Goal: Information Seeking & Learning: Learn about a topic

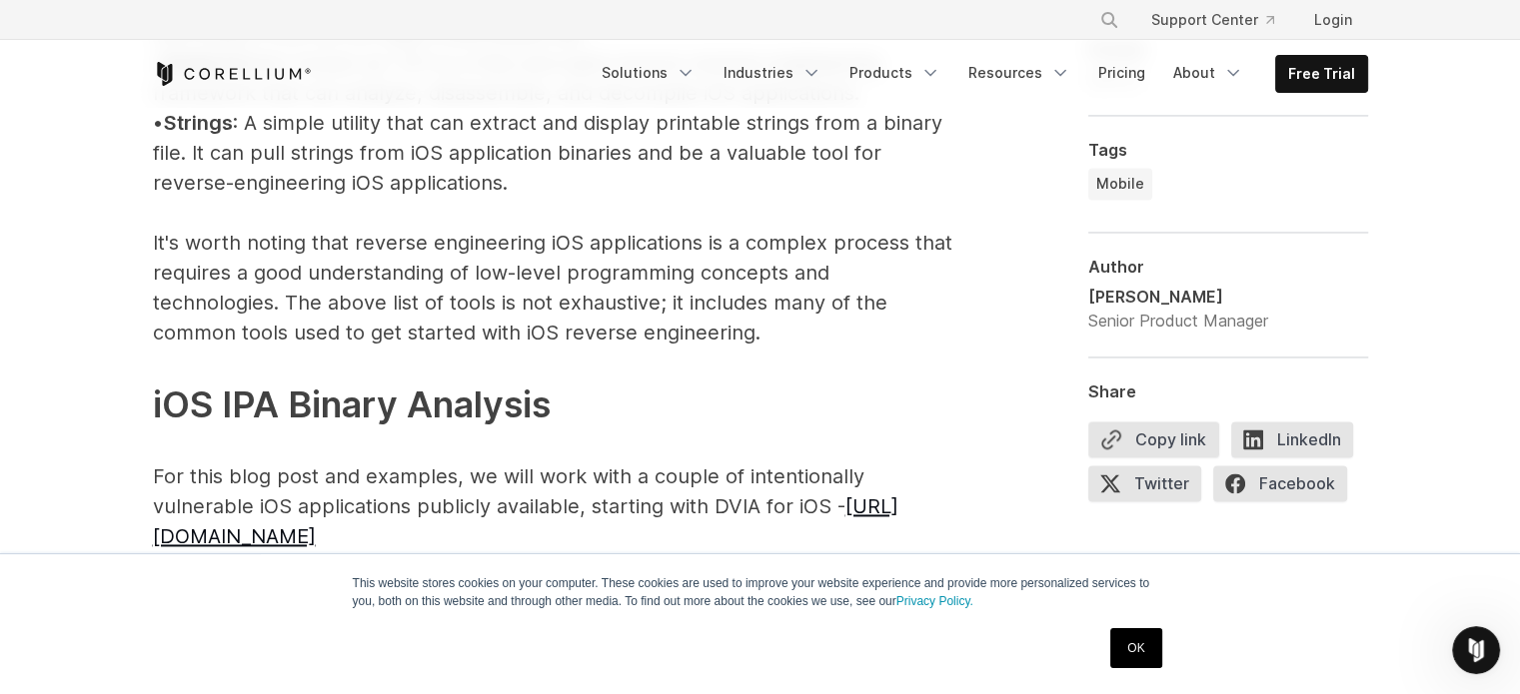
scroll to position [2898, 0]
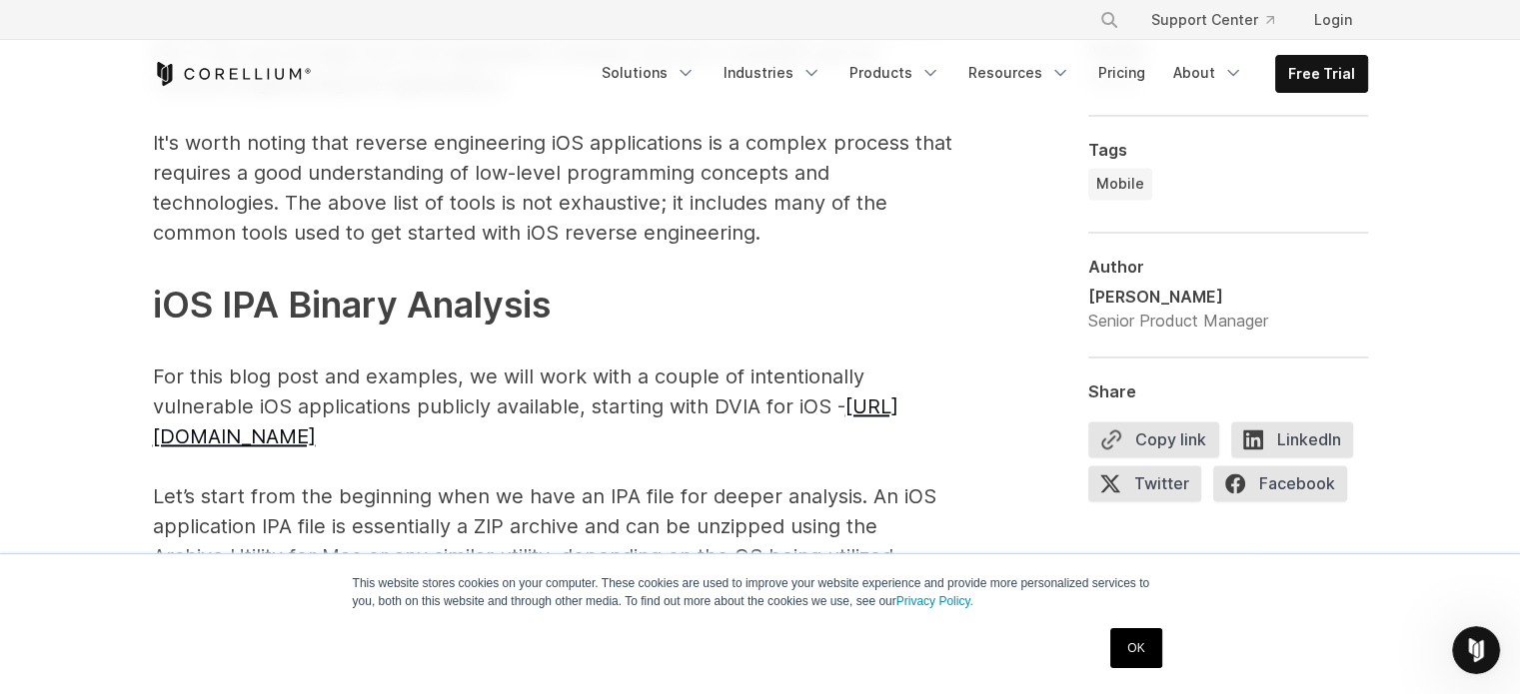
drag, startPoint x: 194, startPoint y: 407, endPoint x: 360, endPoint y: 406, distance: 165.9
click at [360, 406] on p "iOS Reverse Engineering Tools Several tools can be used for reverse engineering…" at bounding box center [552, 68] width 799 height 1367
drag, startPoint x: 349, startPoint y: 406, endPoint x: 252, endPoint y: 415, distance: 97.3
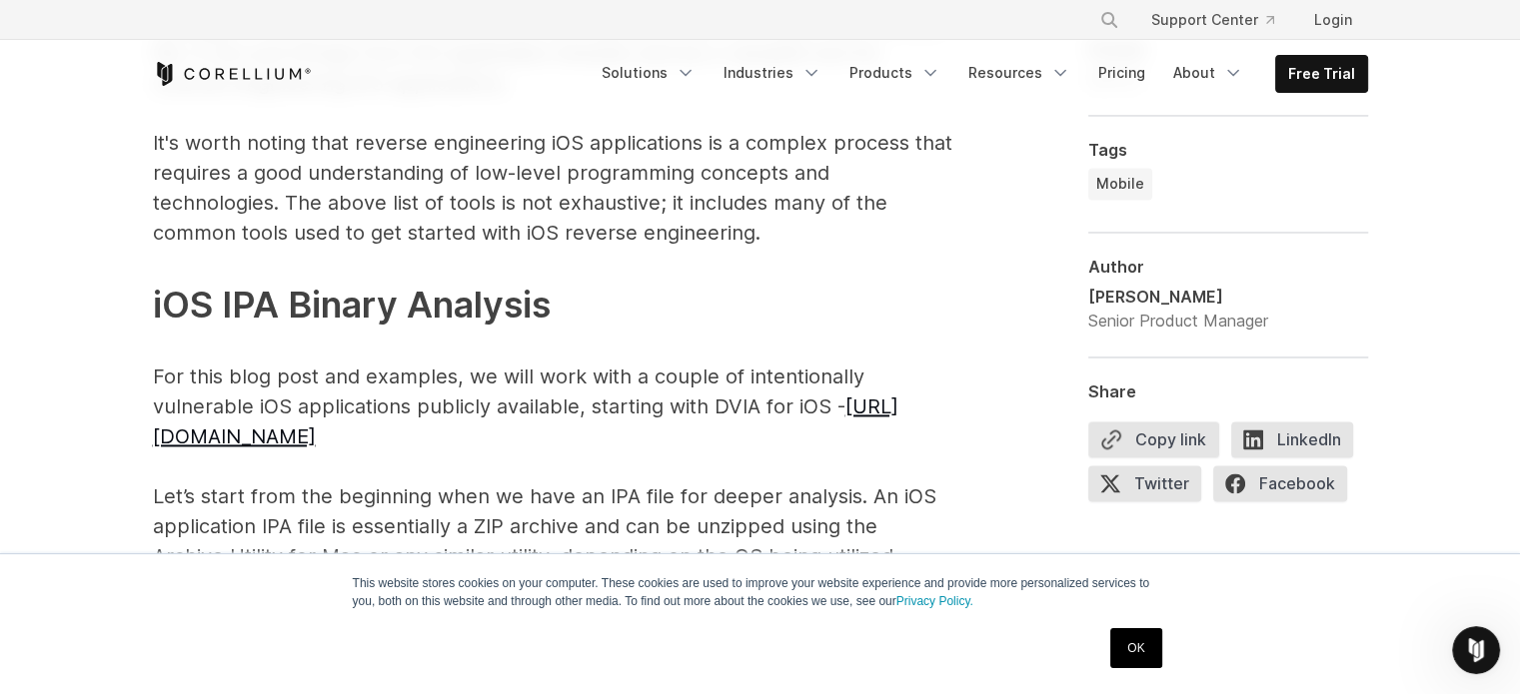
drag, startPoint x: 252, startPoint y: 415, endPoint x: 180, endPoint y: 406, distance: 72.5
click at [191, 307] on p "iOS Reverse Engineering Tools Several tools can be used for reverse engineering…" at bounding box center [552, 68] width 799 height 1367
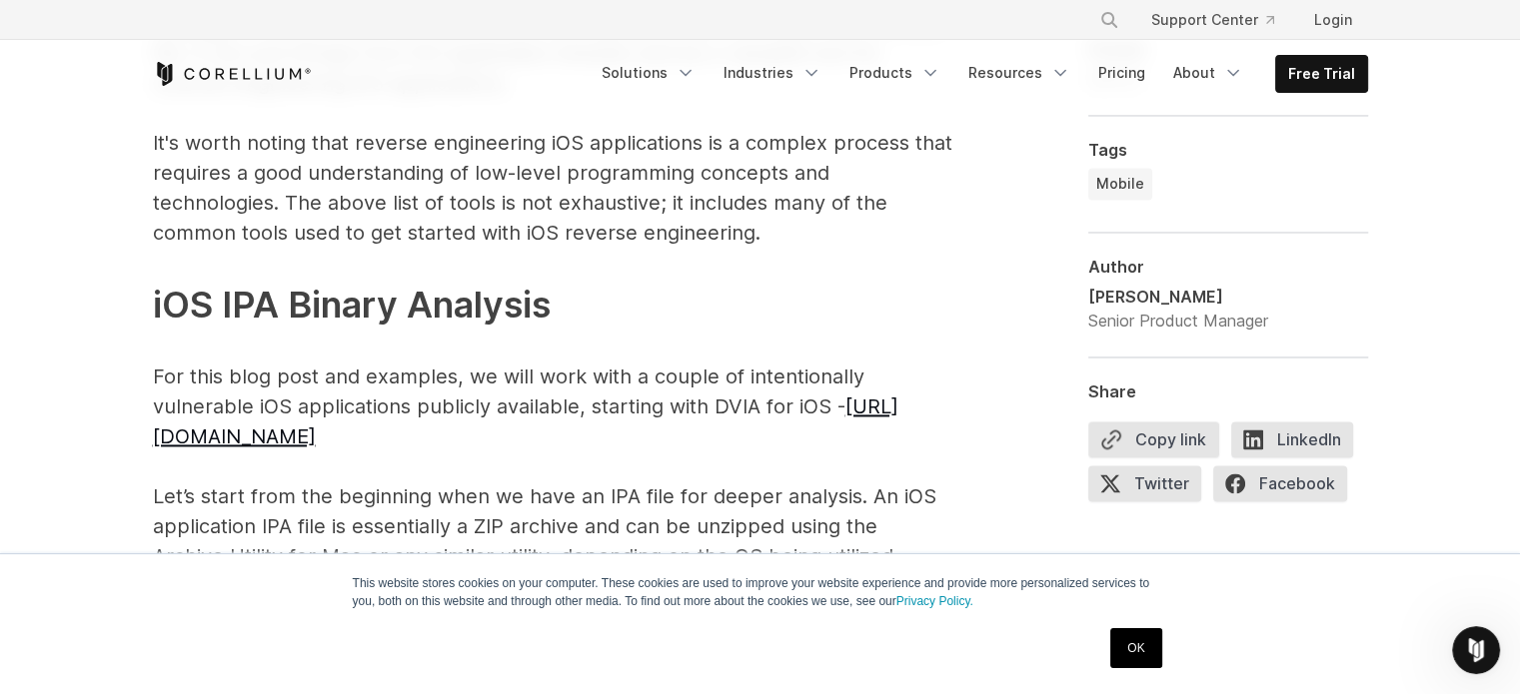
drag, startPoint x: 204, startPoint y: 304, endPoint x: 265, endPoint y: 315, distance: 61.9
click at [265, 315] on p "iOS Reverse Engineering Tools Several tools can be used for reverse engineering…" at bounding box center [552, 68] width 799 height 1367
drag, startPoint x: 209, startPoint y: 185, endPoint x: 277, endPoint y: 186, distance: 67.9
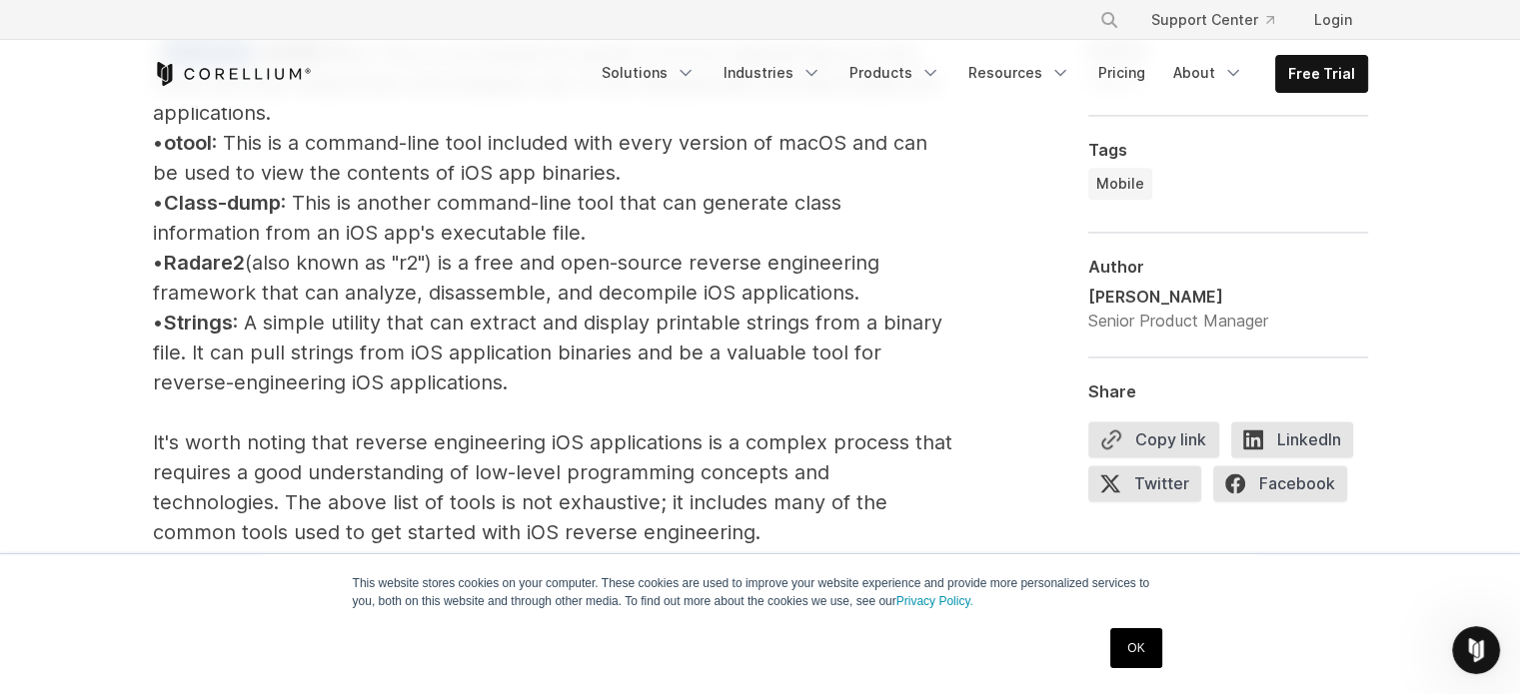
scroll to position [2499, 0]
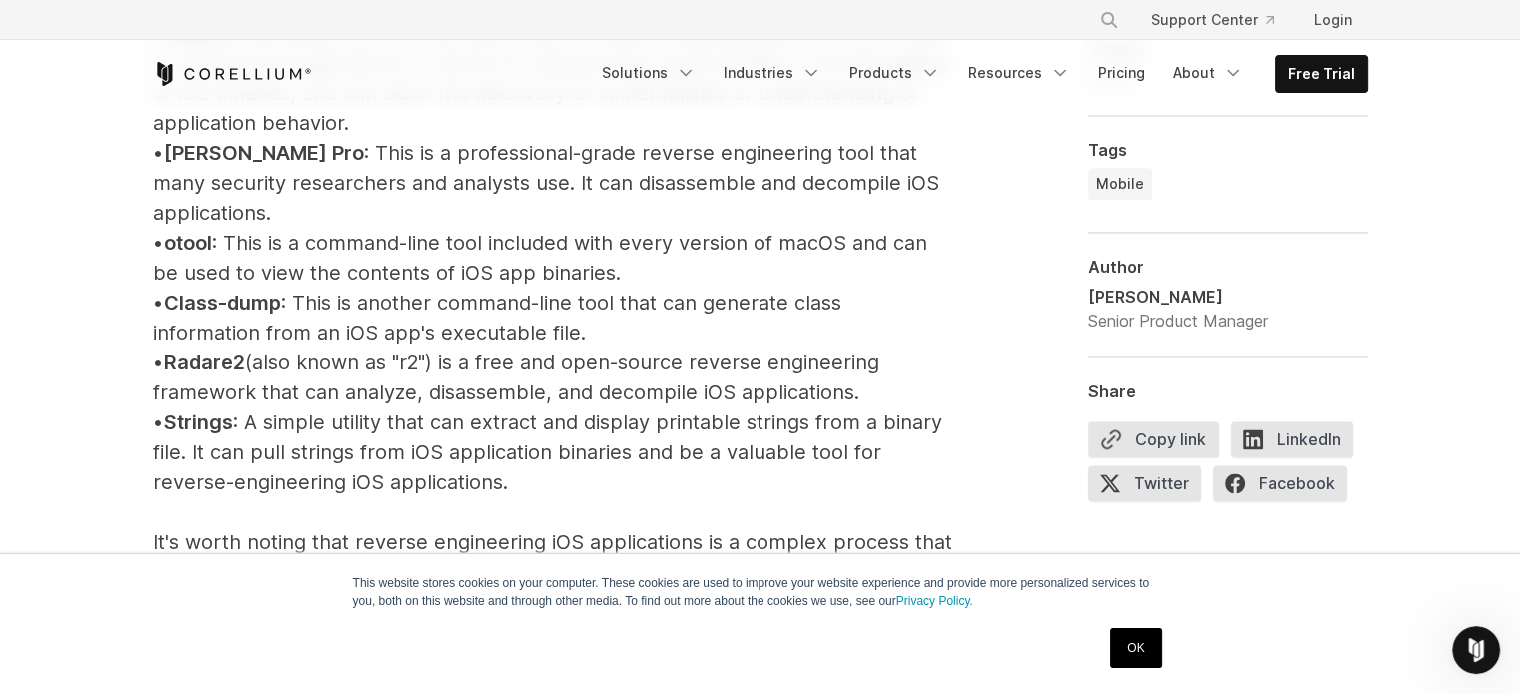
click at [228, 45] on span "Ghidra" at bounding box center [196, 33] width 64 height 24
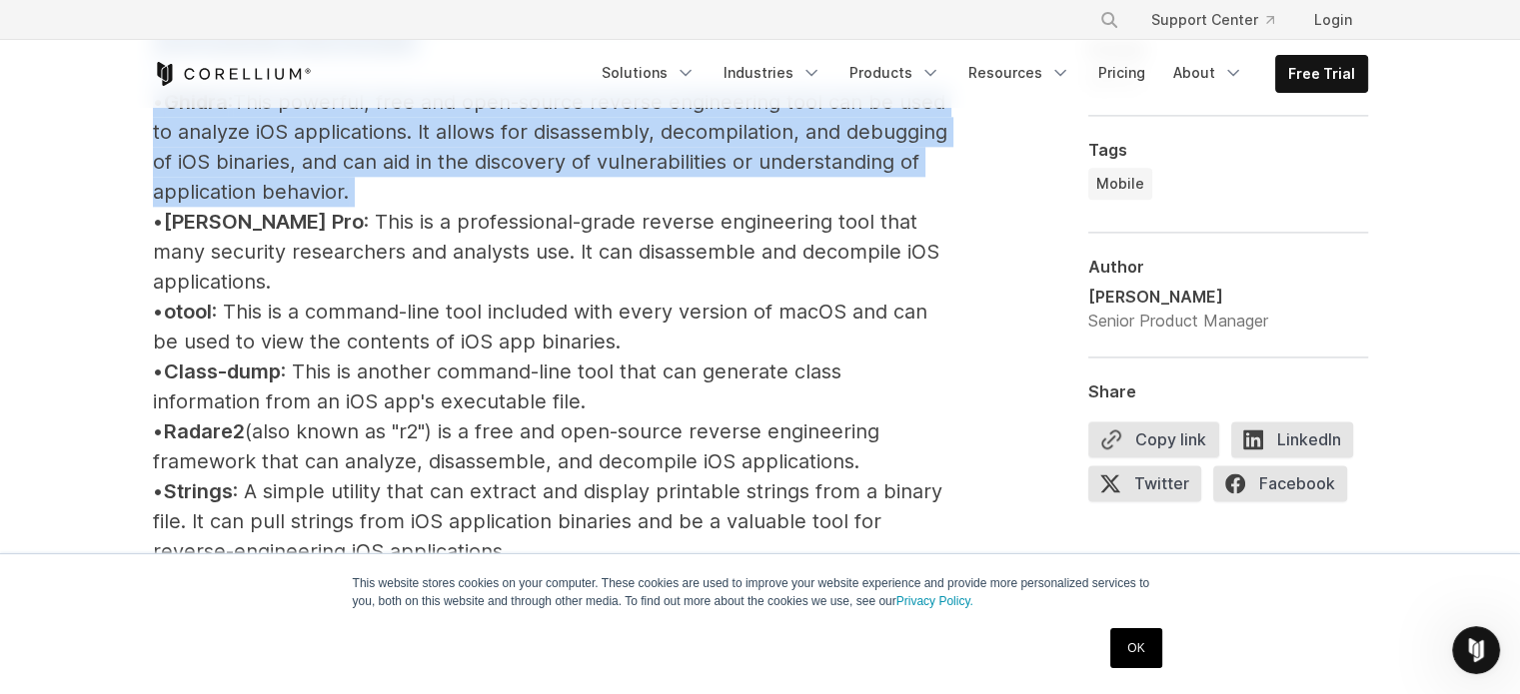
scroll to position [2414, 0]
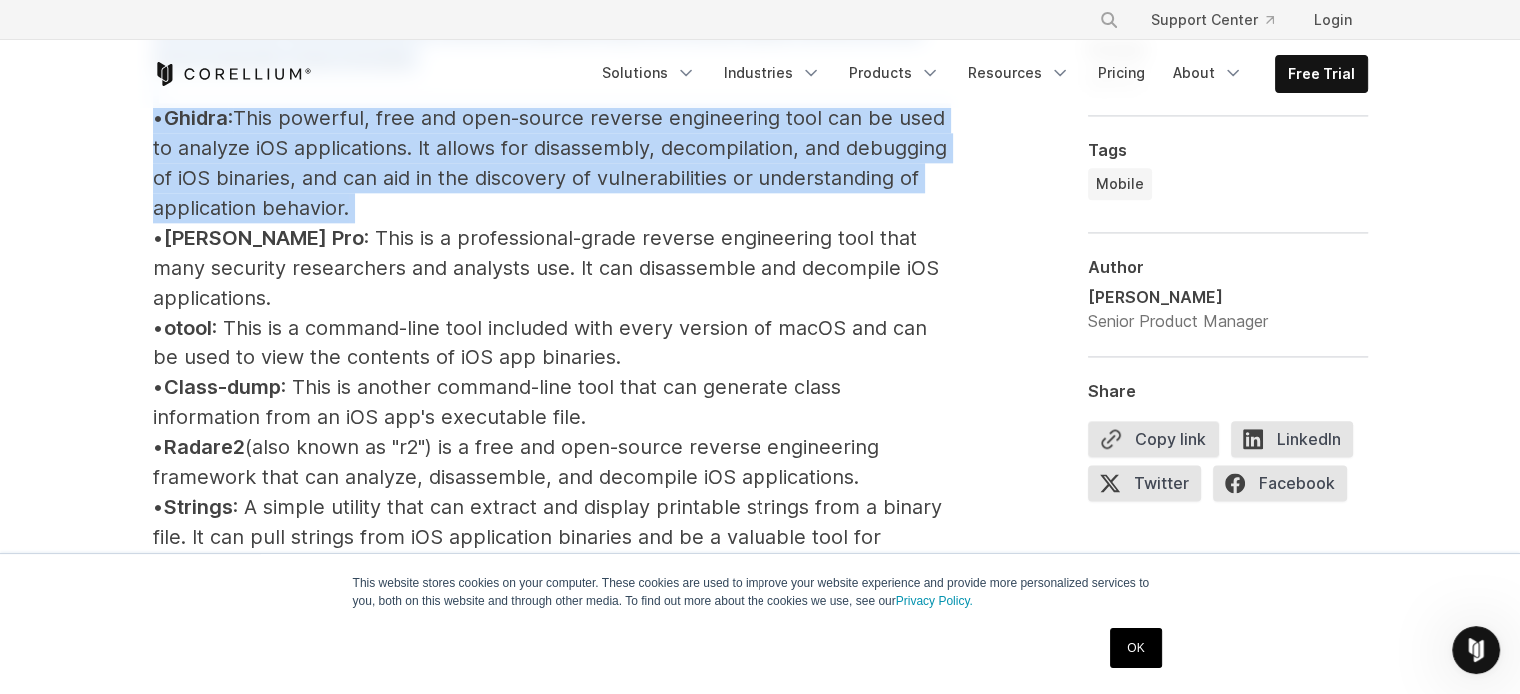
drag, startPoint x: 239, startPoint y: 399, endPoint x: 346, endPoint y: 324, distance: 130.6
click at [467, 194] on p "iOS Reverse Engineering Tools Several tools can be used for reverse engineering…" at bounding box center [552, 552] width 799 height 1367
click at [341, 335] on p "iOS Reverse Engineering Tools Several tools can be used for reverse engineering…" at bounding box center [552, 552] width 799 height 1367
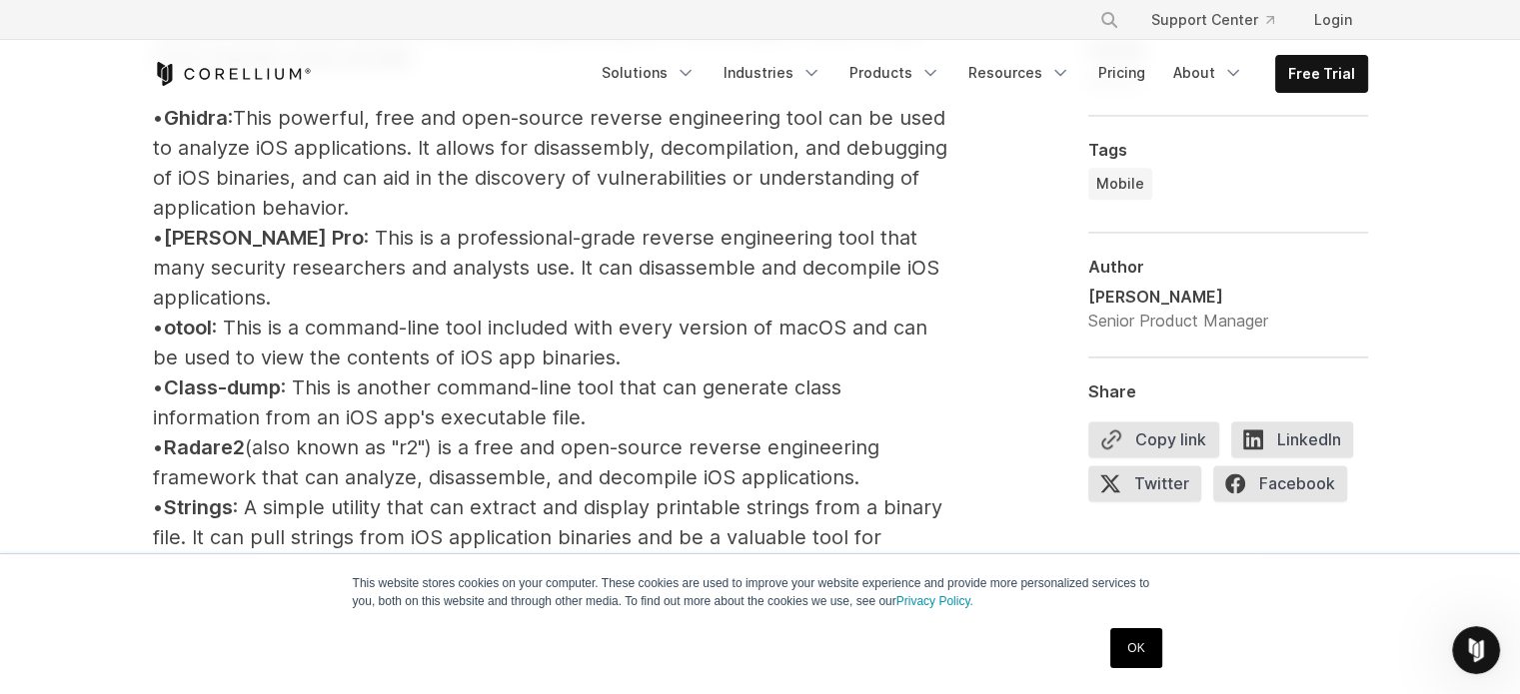
click at [226, 130] on span "Ghidra" at bounding box center [196, 118] width 64 height 24
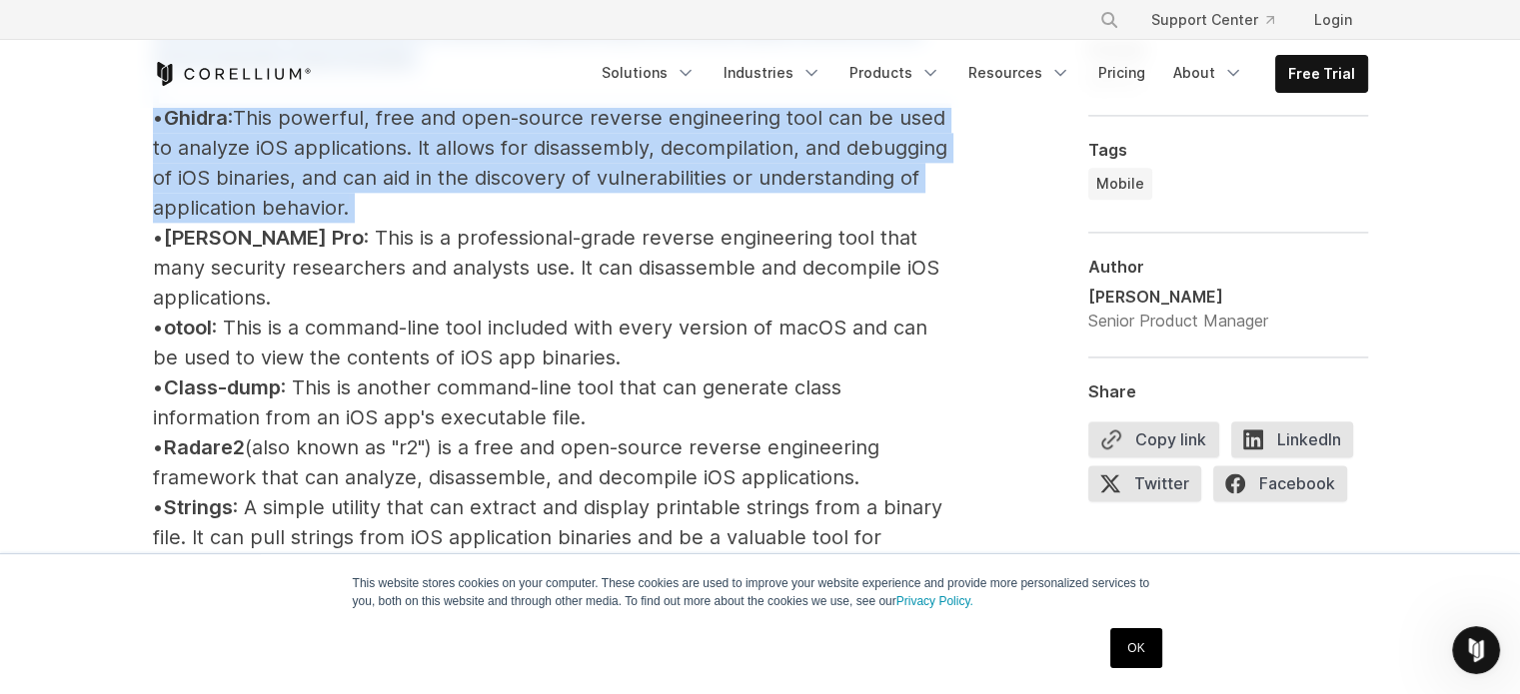
drag, startPoint x: 226, startPoint y: 491, endPoint x: 333, endPoint y: 419, distance: 128.9
click at [370, 379] on p "iOS Reverse Engineering Tools Several tools can be used for reverse engineering…" at bounding box center [552, 552] width 799 height 1367
click at [228, 130] on span "Ghidra" at bounding box center [196, 118] width 64 height 24
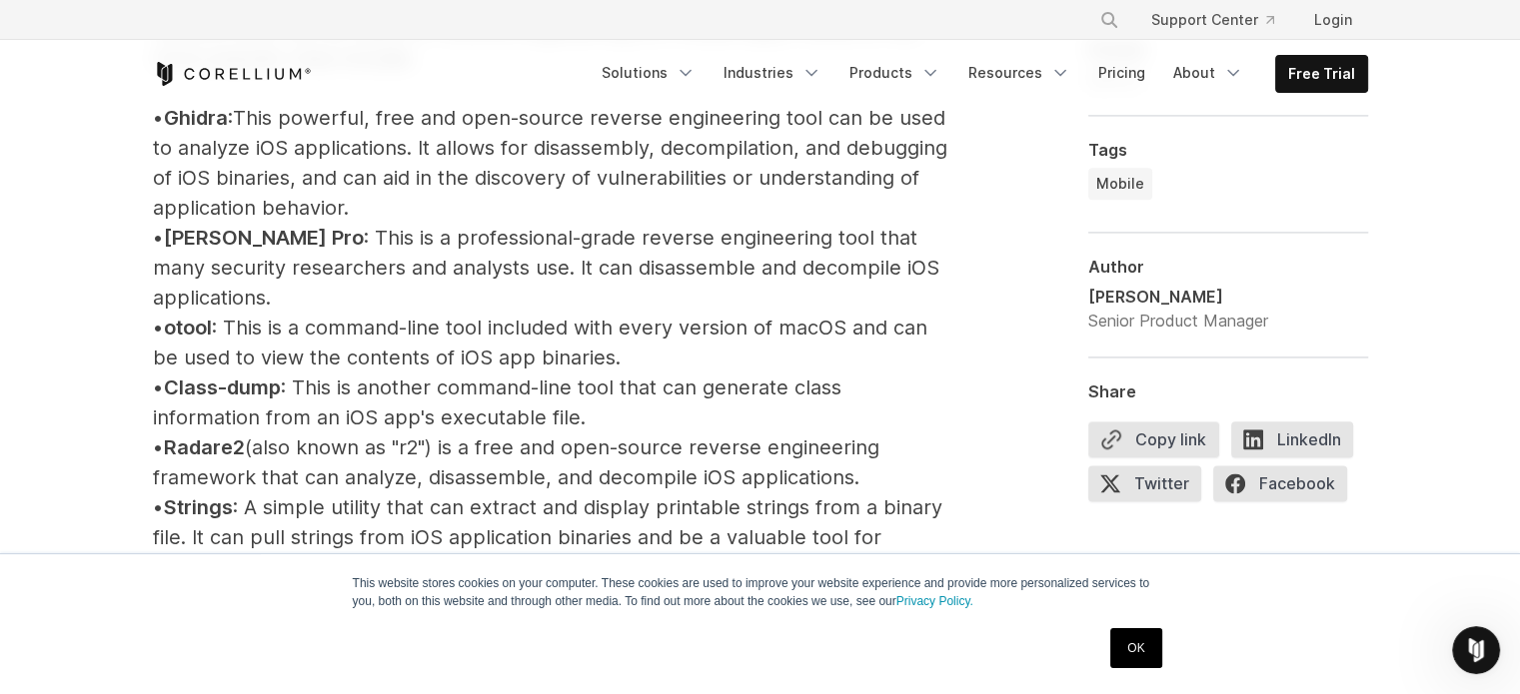
click at [228, 130] on span "Ghidra" at bounding box center [196, 118] width 64 height 24
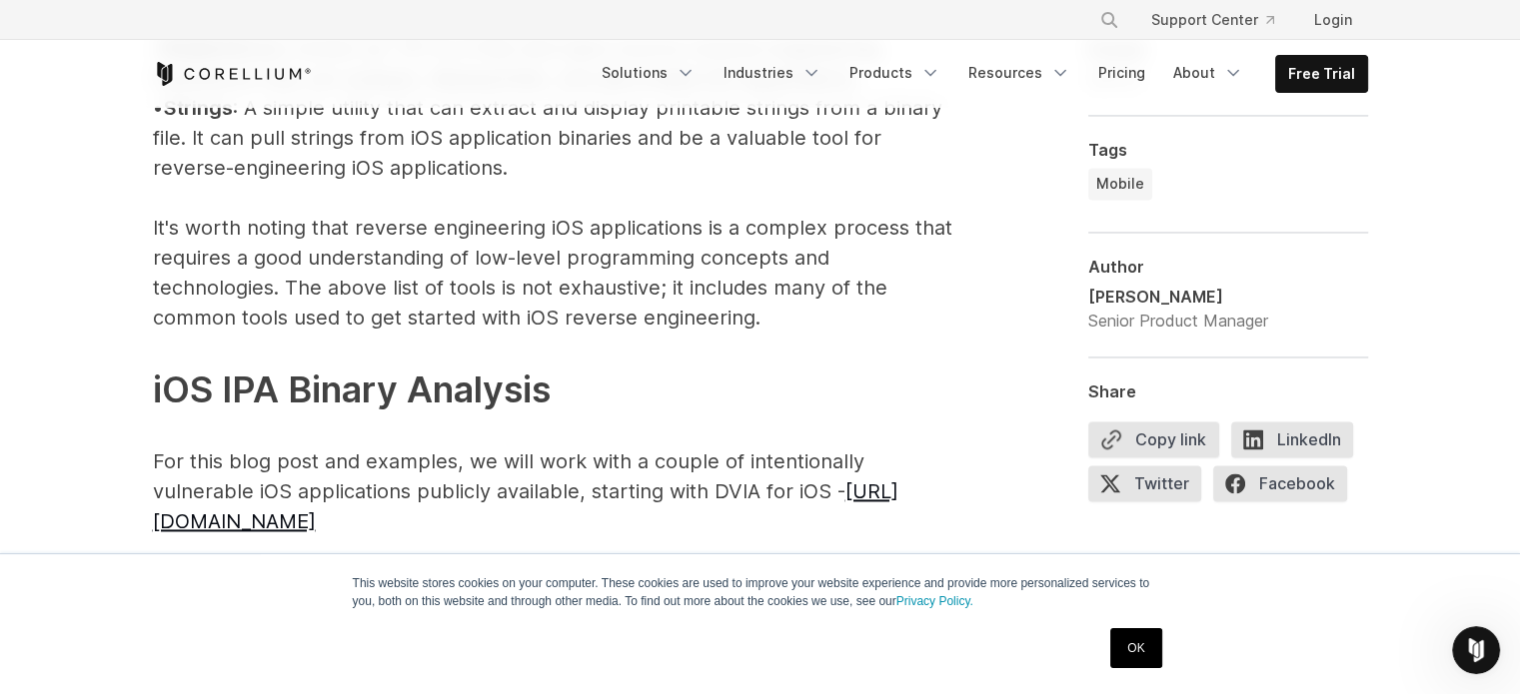
scroll to position [2614, 0]
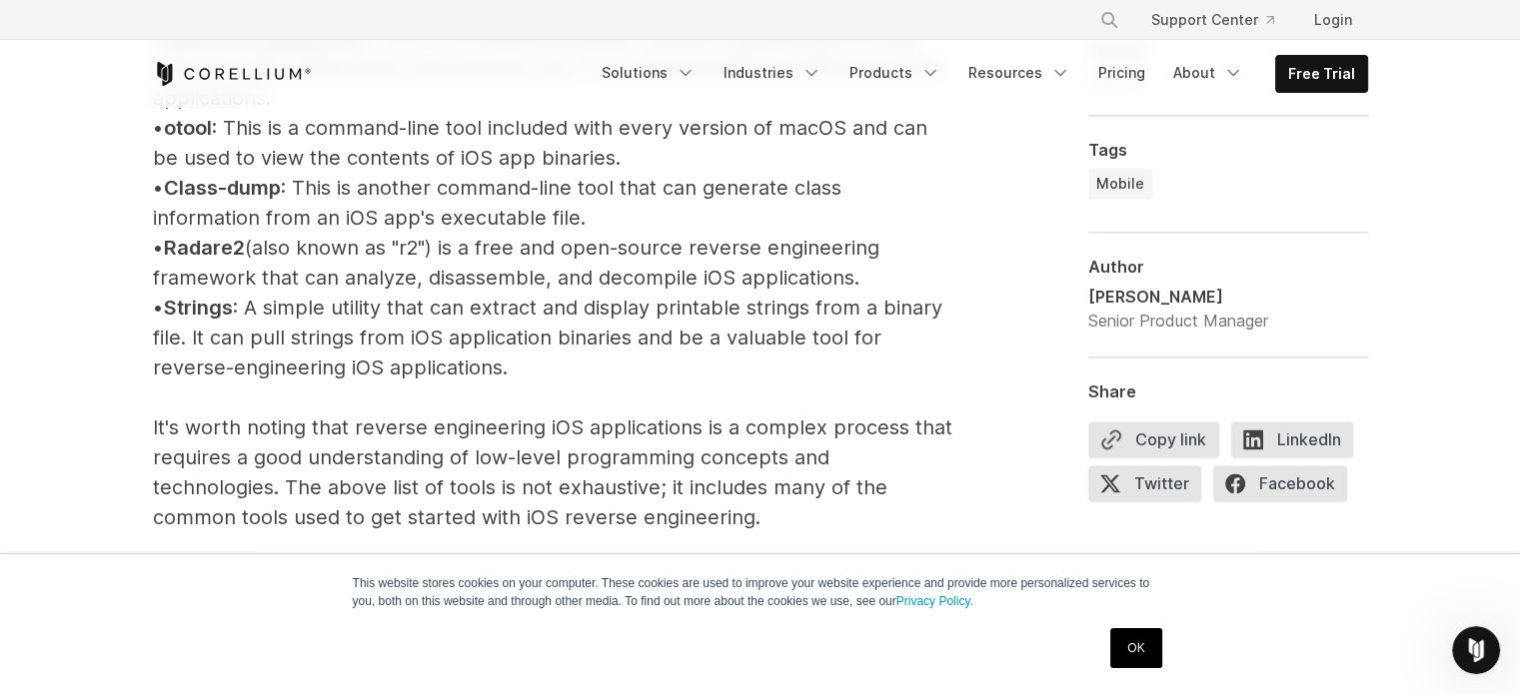
drag, startPoint x: 235, startPoint y: 274, endPoint x: 500, endPoint y: 51, distance: 346.0
